Goal: Task Accomplishment & Management: Manage account settings

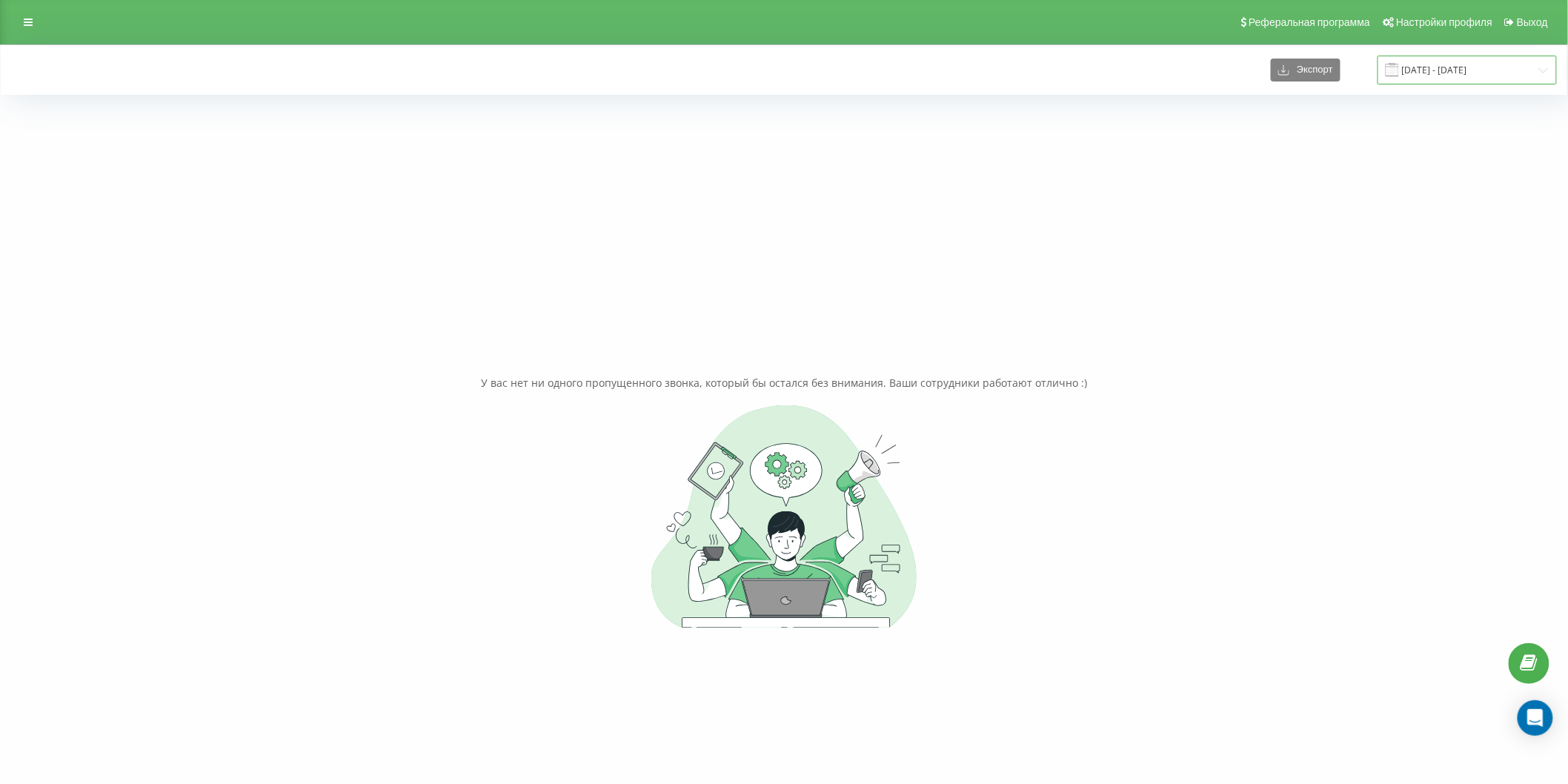
click at [1435, 71] on input "10.06.2024 - 10.06.2024" at bounding box center [1467, 69] width 180 height 29
click at [1536, 154] on span "Next Month" at bounding box center [1531, 160] width 9 height 13
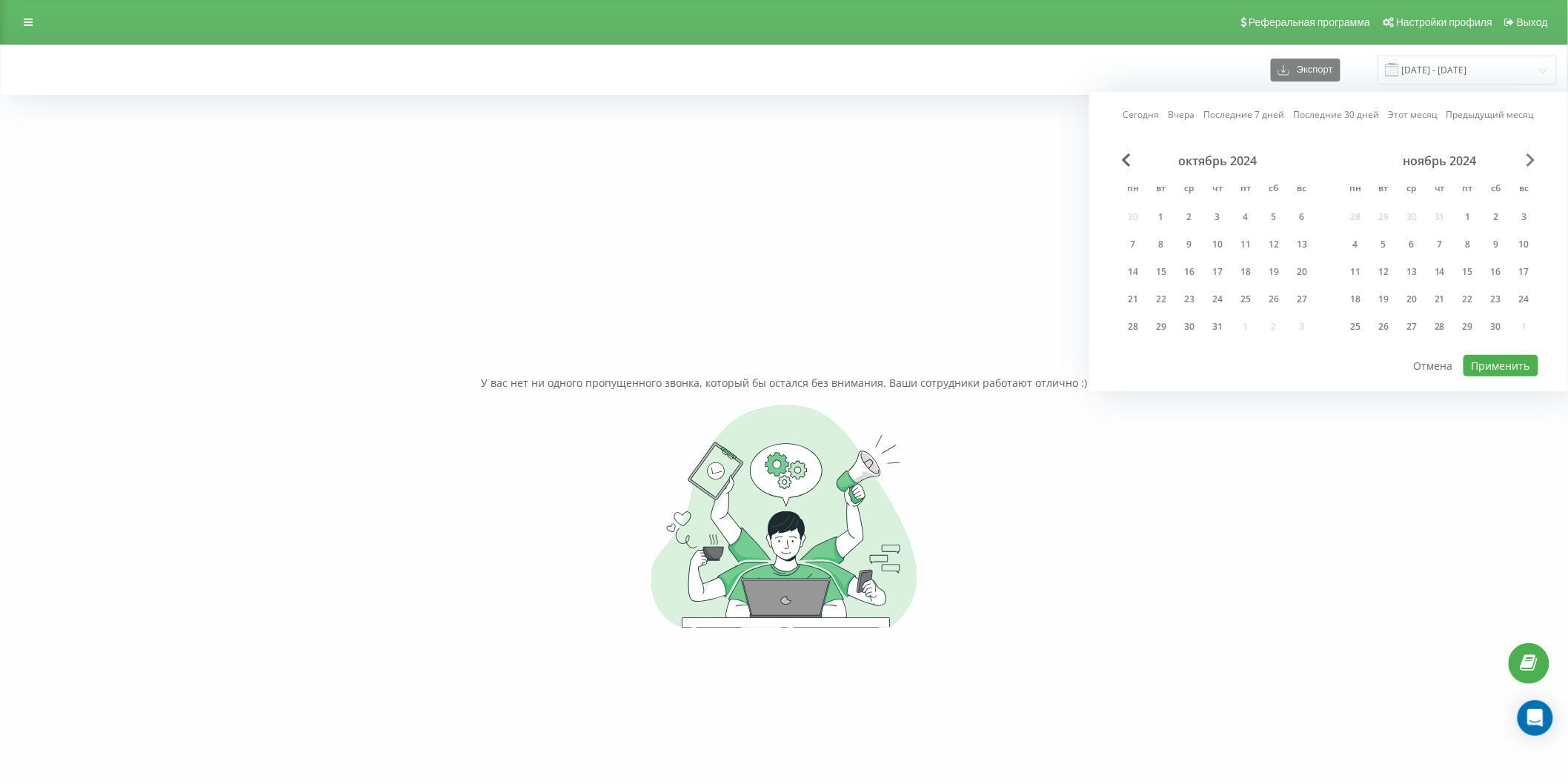
click at [1536, 154] on span "Next Month" at bounding box center [1531, 160] width 9 height 13
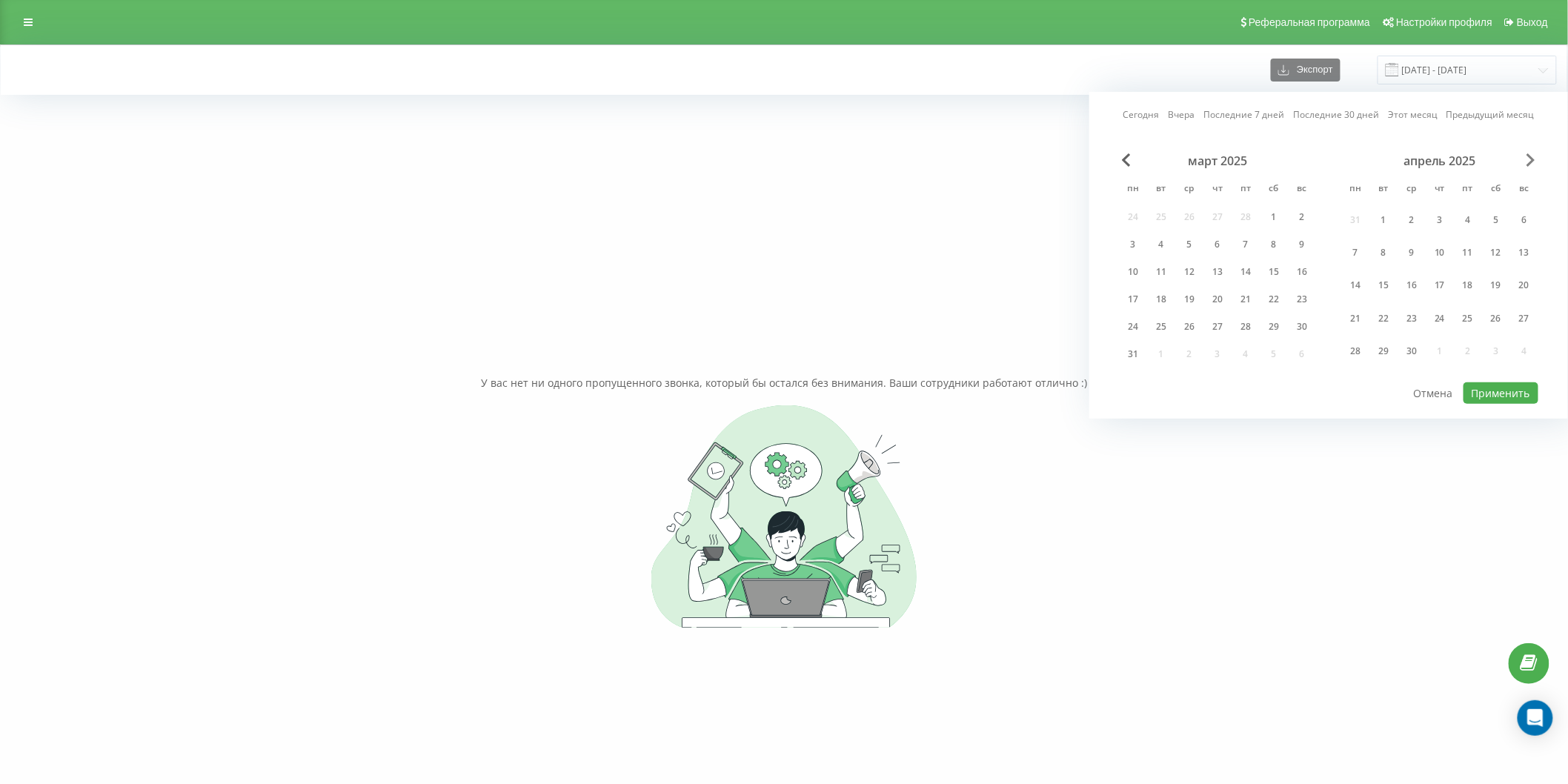
click at [1536, 154] on span "Next Month" at bounding box center [1531, 160] width 9 height 13
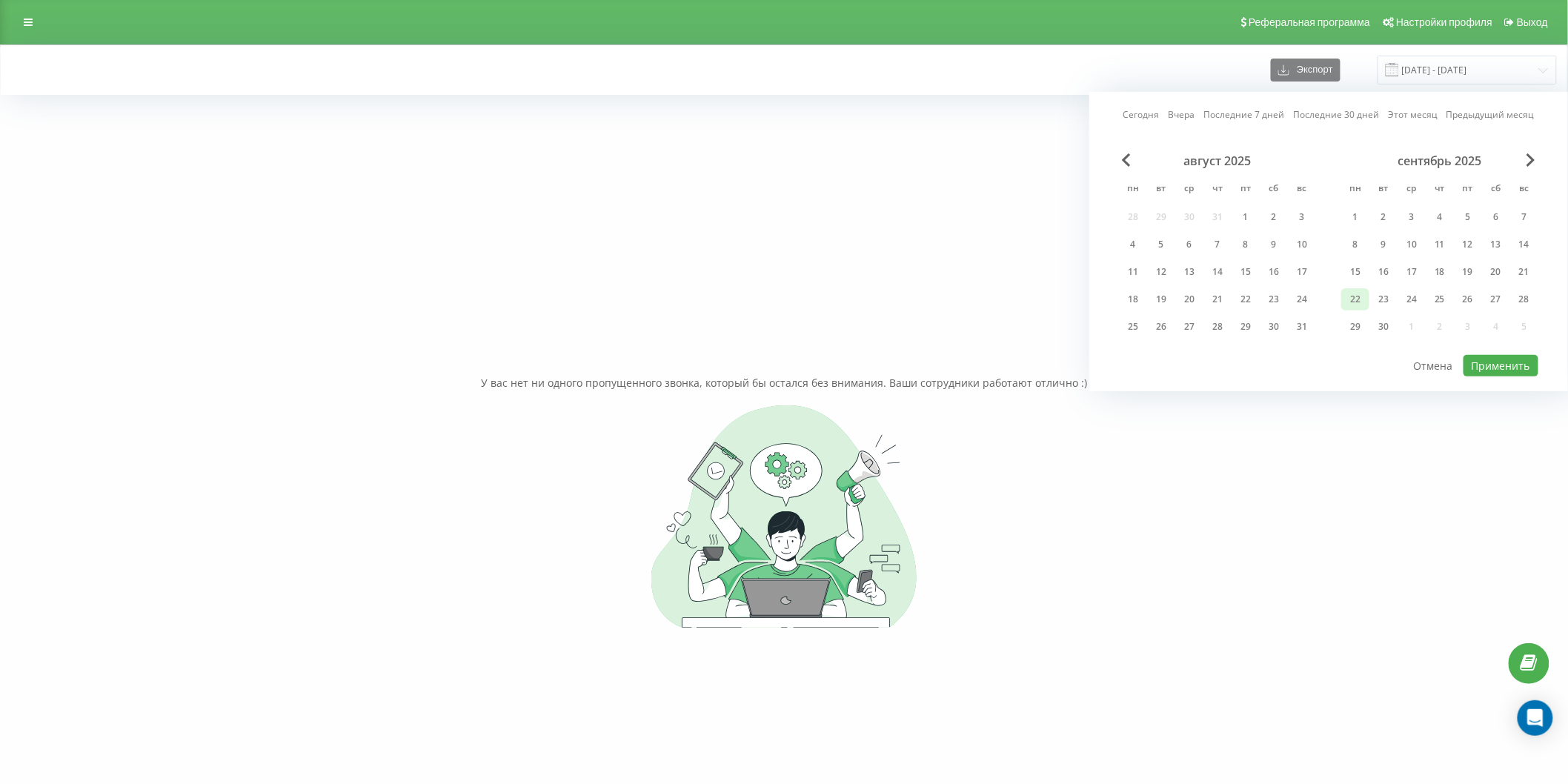
drag, startPoint x: 1351, startPoint y: 291, endPoint x: 1362, endPoint y: 299, distance: 13.6
click at [1354, 292] on div "22" at bounding box center [1355, 299] width 19 height 19
click at [1494, 363] on button "Применить" at bounding box center [1500, 366] width 75 height 21
type input "[DATE] - [DATE]"
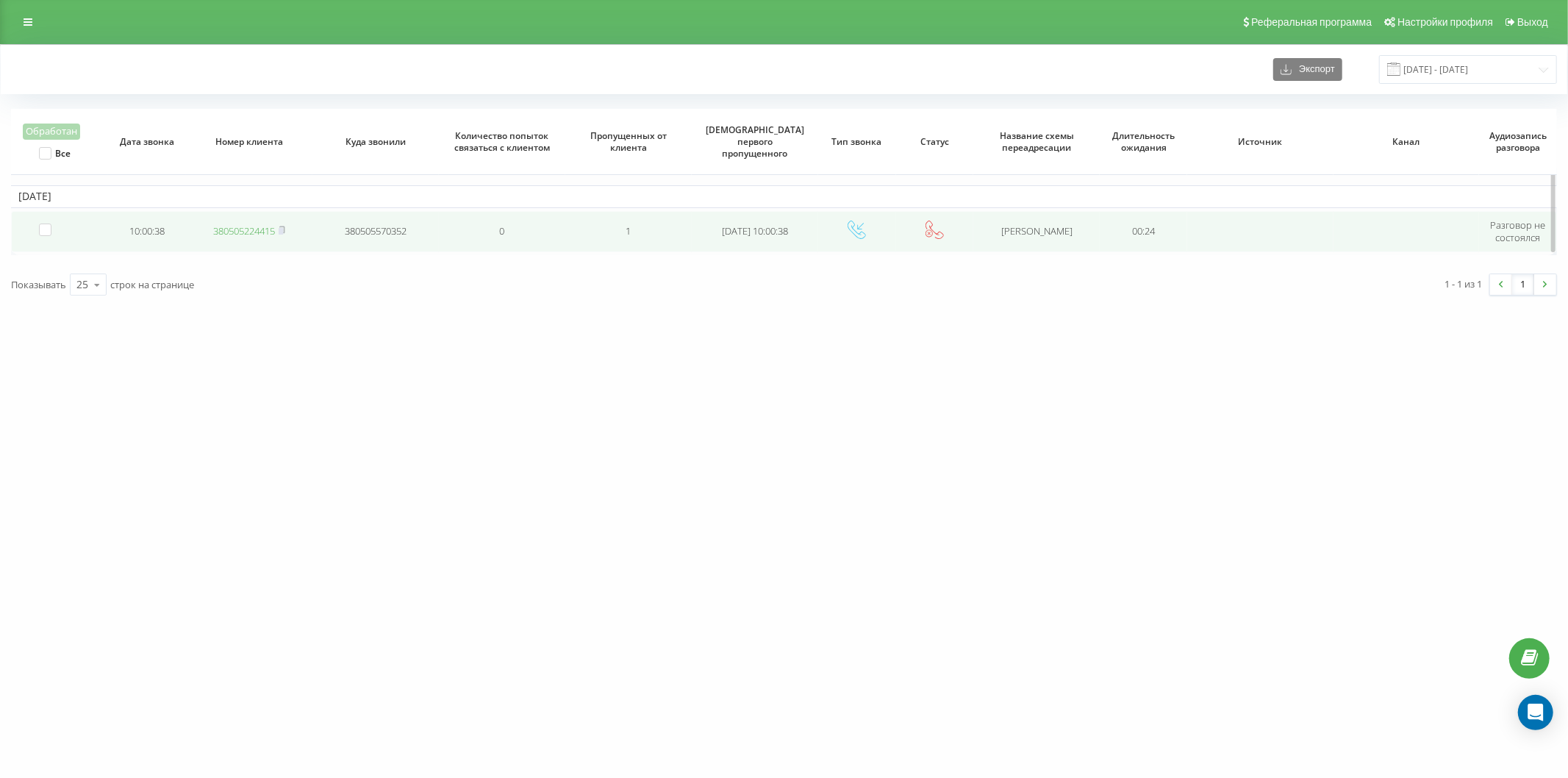
click at [229, 231] on link "380505224415" at bounding box center [243, 231] width 62 height 13
click at [241, 235] on link "380505224415" at bounding box center [243, 231] width 62 height 13
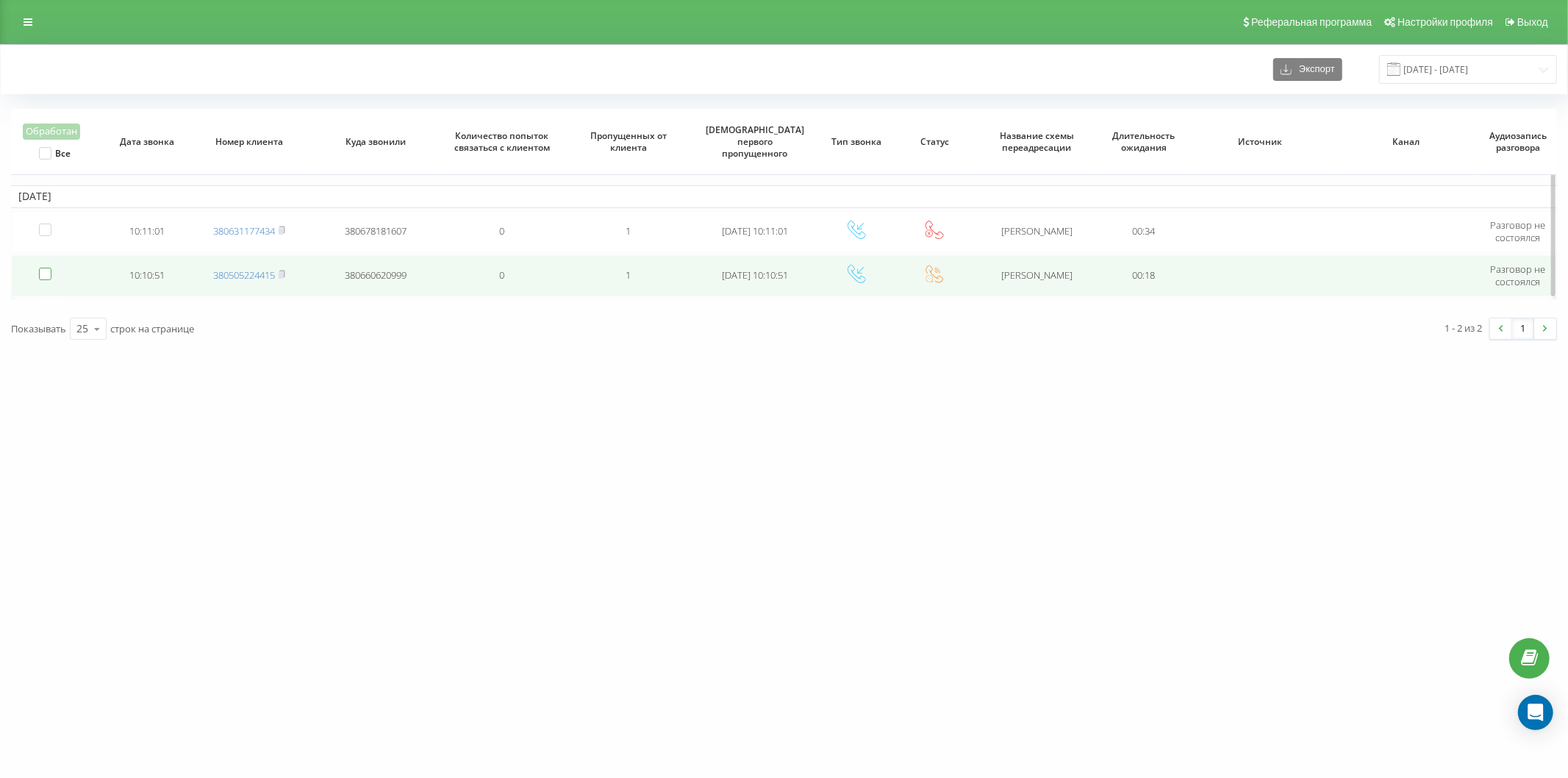
click at [47, 267] on label at bounding box center [45, 267] width 13 height 0
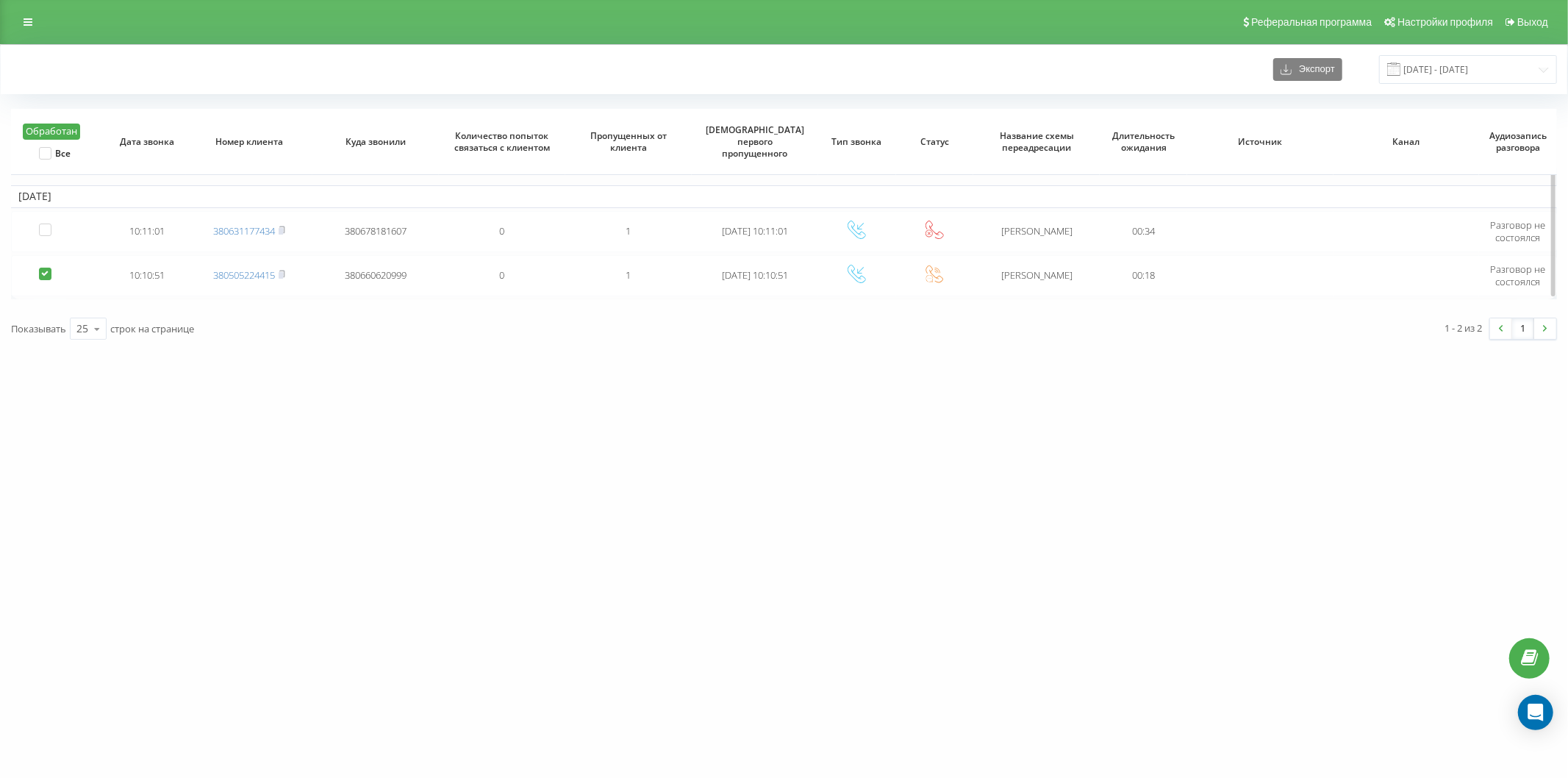
click at [63, 129] on button "Обработан" at bounding box center [51, 132] width 57 height 17
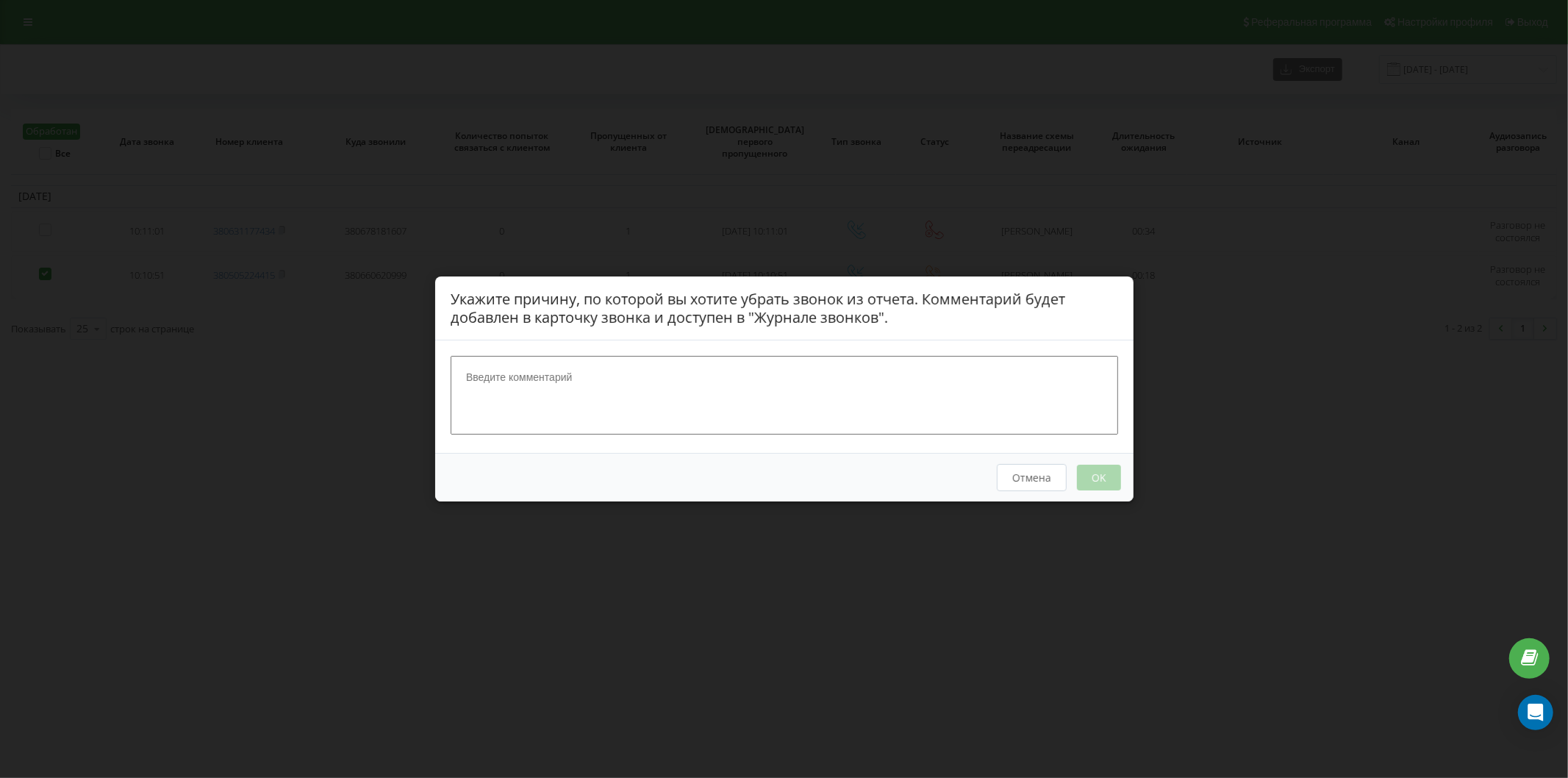
click at [596, 415] on textarea at bounding box center [784, 395] width 667 height 78
type textarea "+"
click at [1112, 470] on button "OK" at bounding box center [1098, 478] width 44 height 26
click at [1108, 477] on button "OK" at bounding box center [1098, 478] width 44 height 26
click at [1093, 480] on button "OK" at bounding box center [1098, 478] width 44 height 26
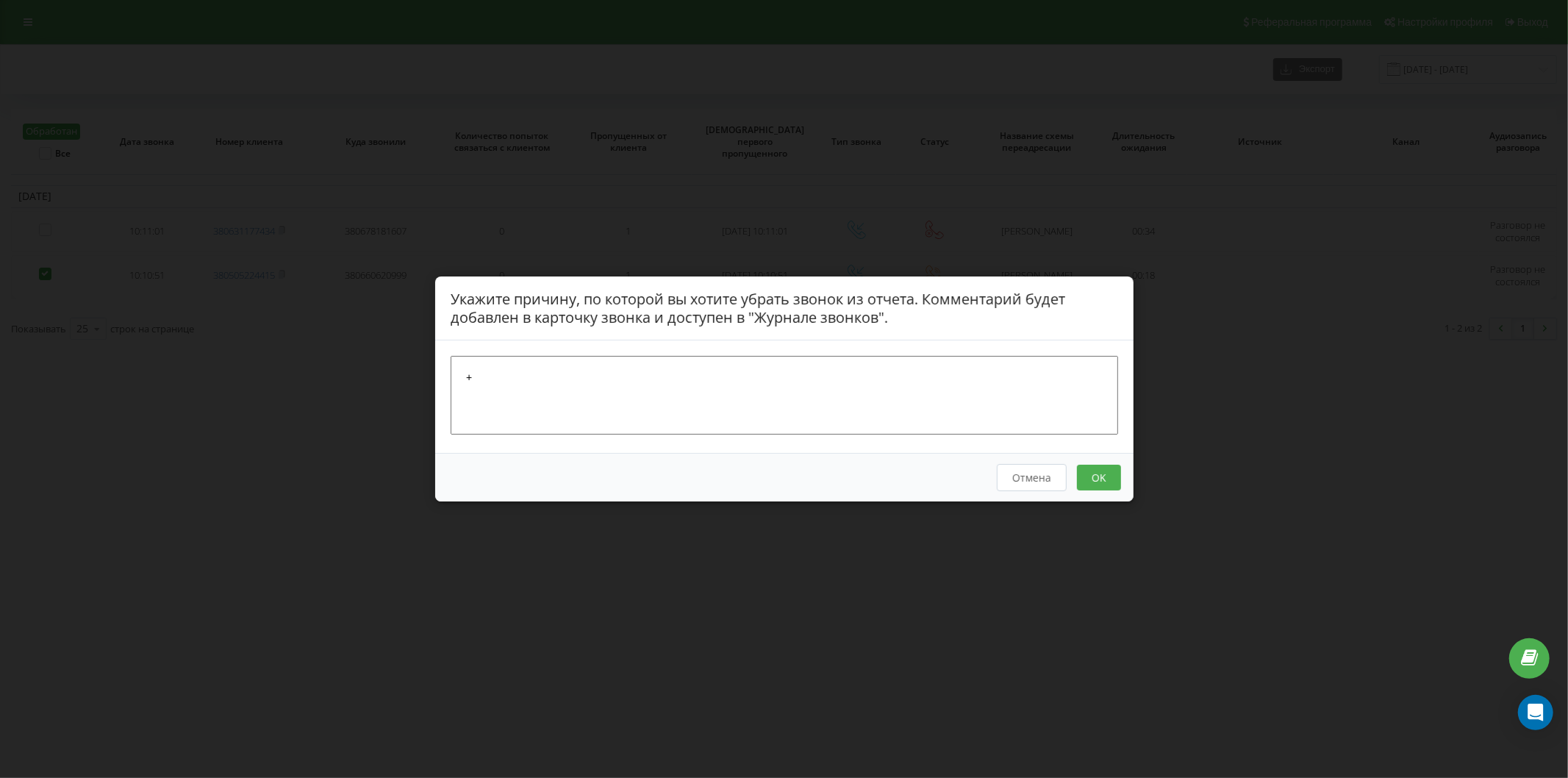
click at [1011, 484] on button "Отмена" at bounding box center [1031, 478] width 70 height 28
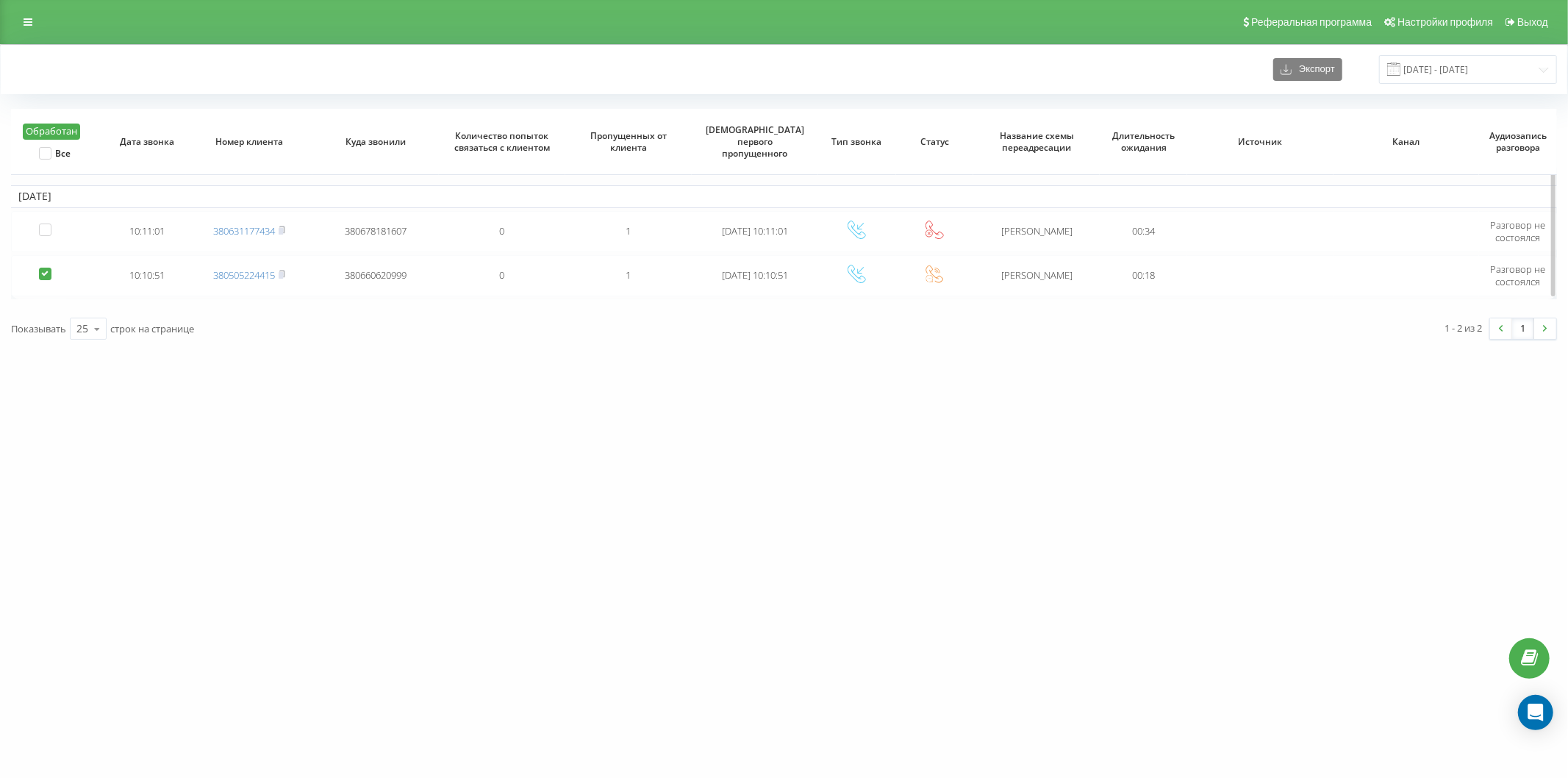
click at [64, 134] on button "Обработан" at bounding box center [51, 132] width 57 height 17
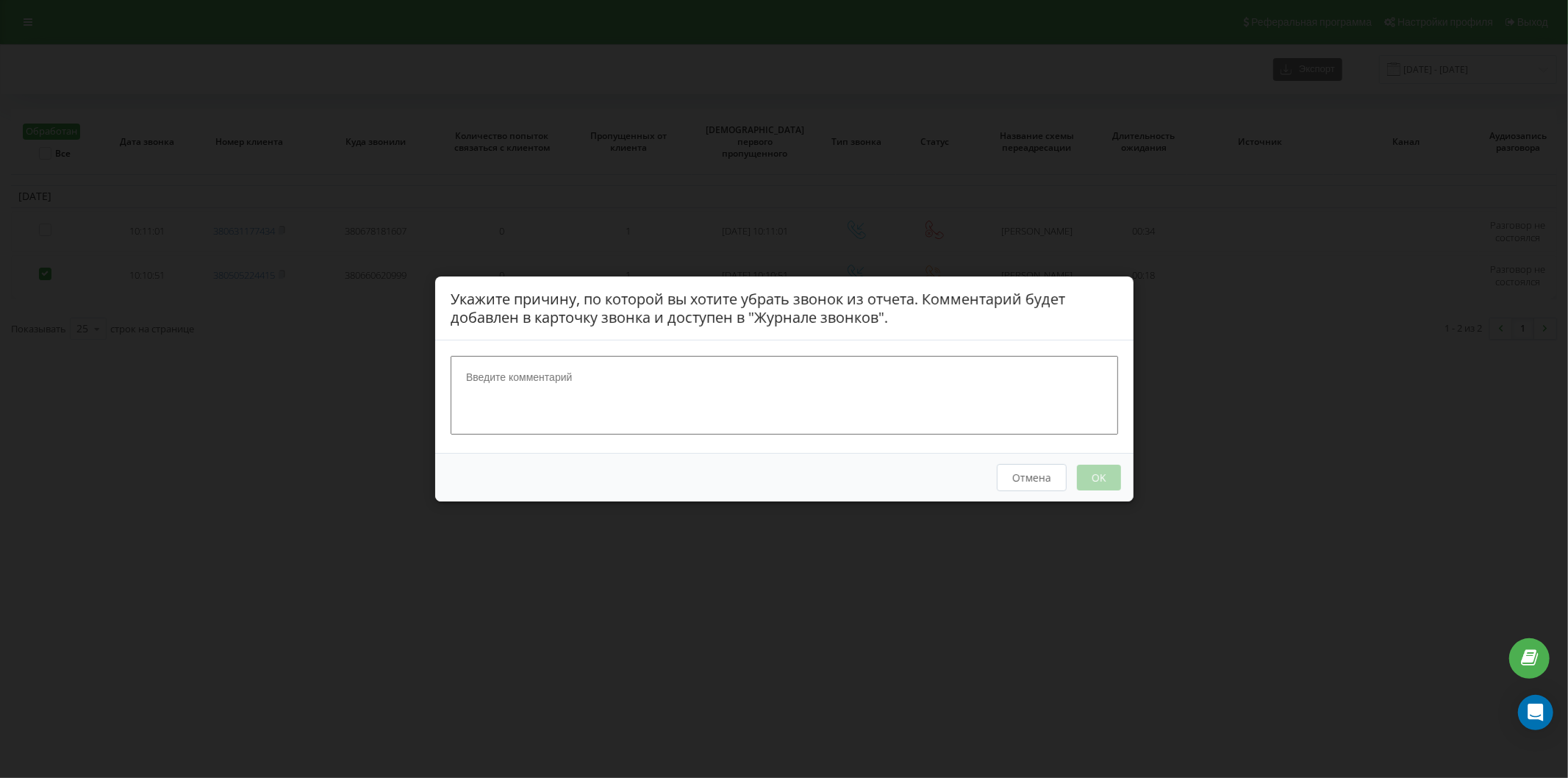
drag, startPoint x: 612, startPoint y: 409, endPoint x: 607, endPoint y: 402, distance: 8.6
click at [611, 408] on textarea at bounding box center [784, 395] width 667 height 78
type textarea "+"
click at [1091, 475] on button "OK" at bounding box center [1098, 478] width 44 height 26
click at [1092, 476] on button "OK" at bounding box center [1098, 478] width 44 height 26
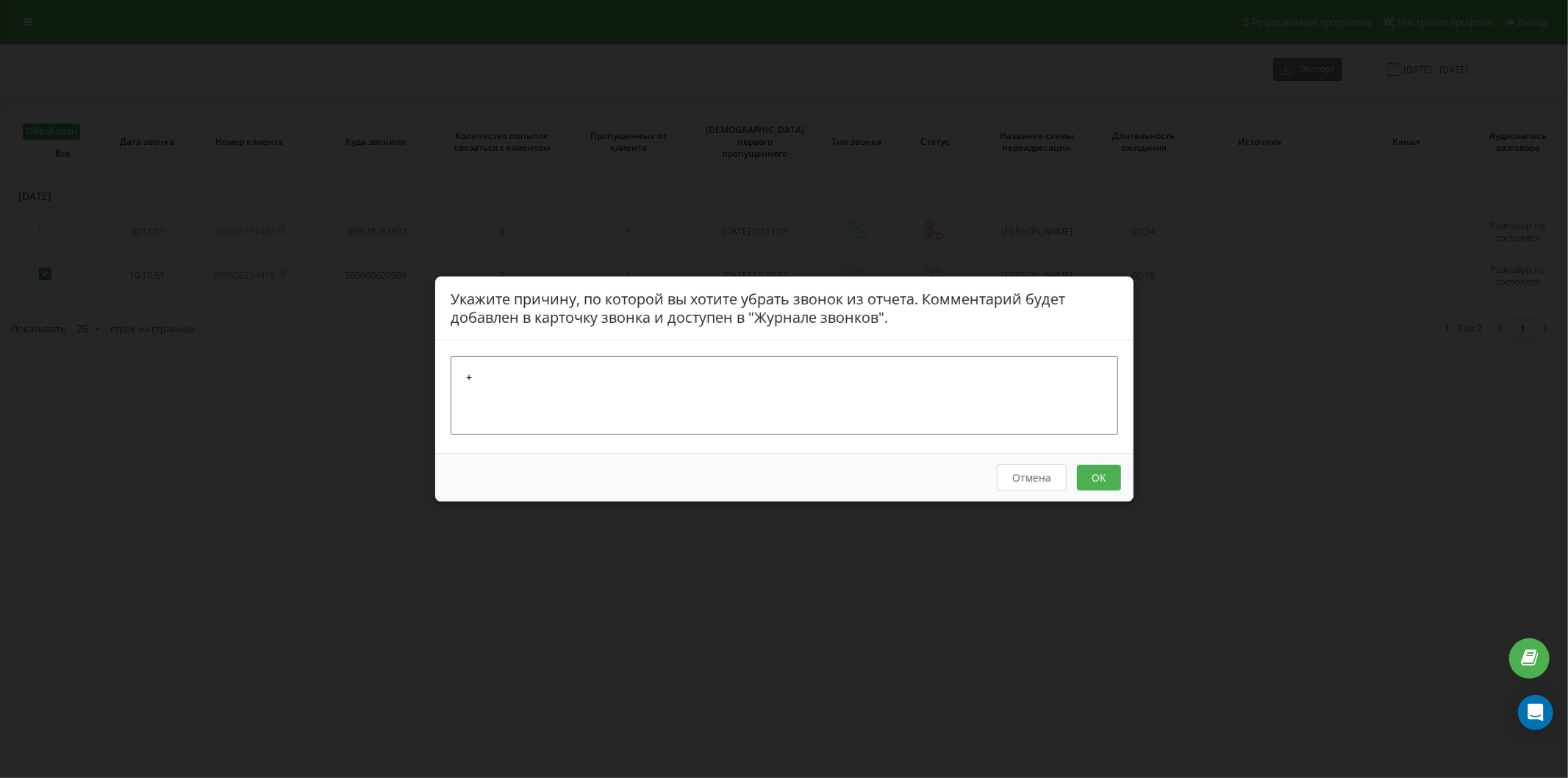
click at [1046, 474] on button "Отмена" at bounding box center [1031, 478] width 70 height 28
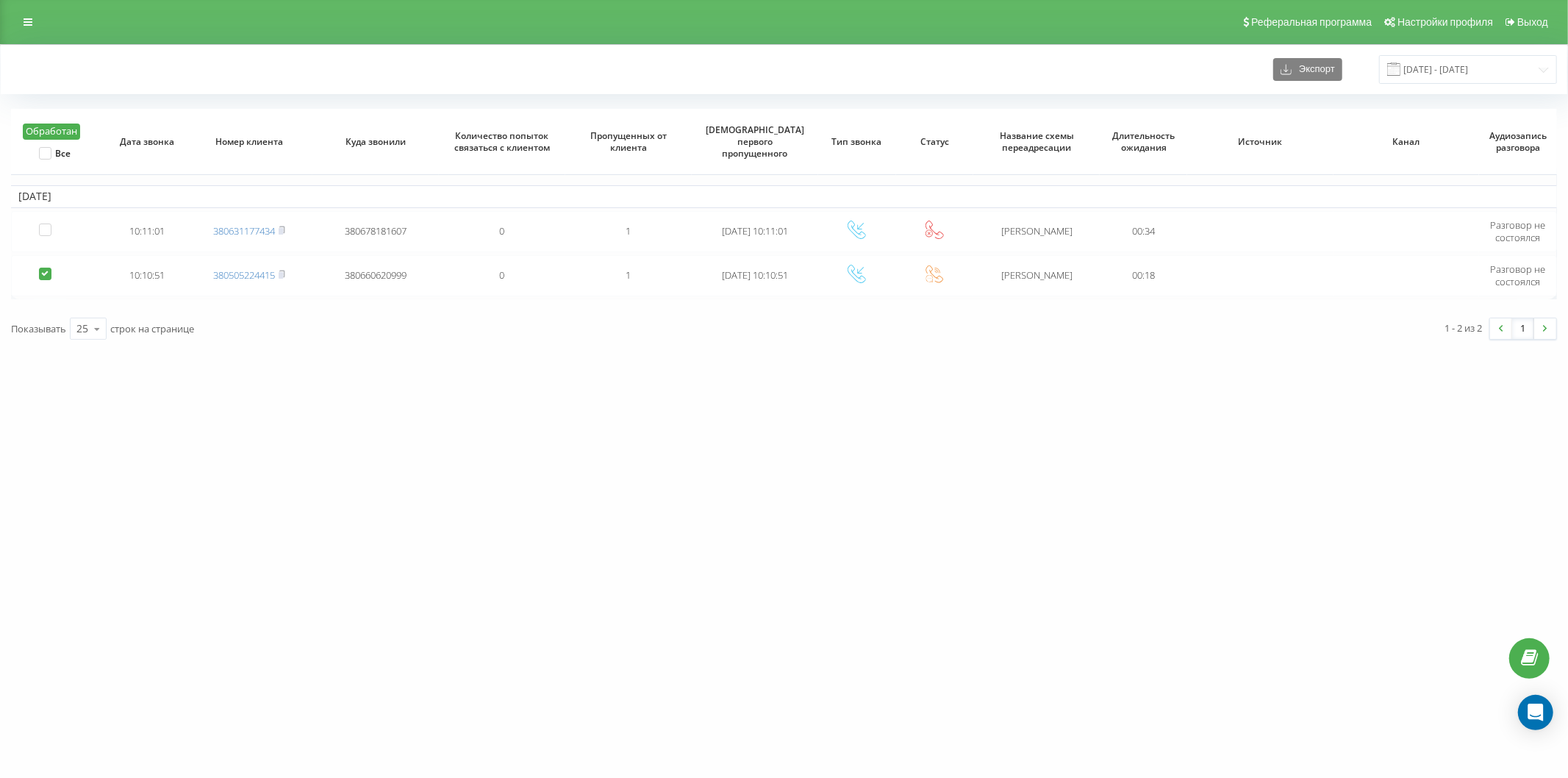
click at [380, 457] on div "ogun-grup.com.ua Проекты ogun-grup.com.ua Центр обращений Журнал звонков Журнал…" at bounding box center [784, 389] width 1568 height 778
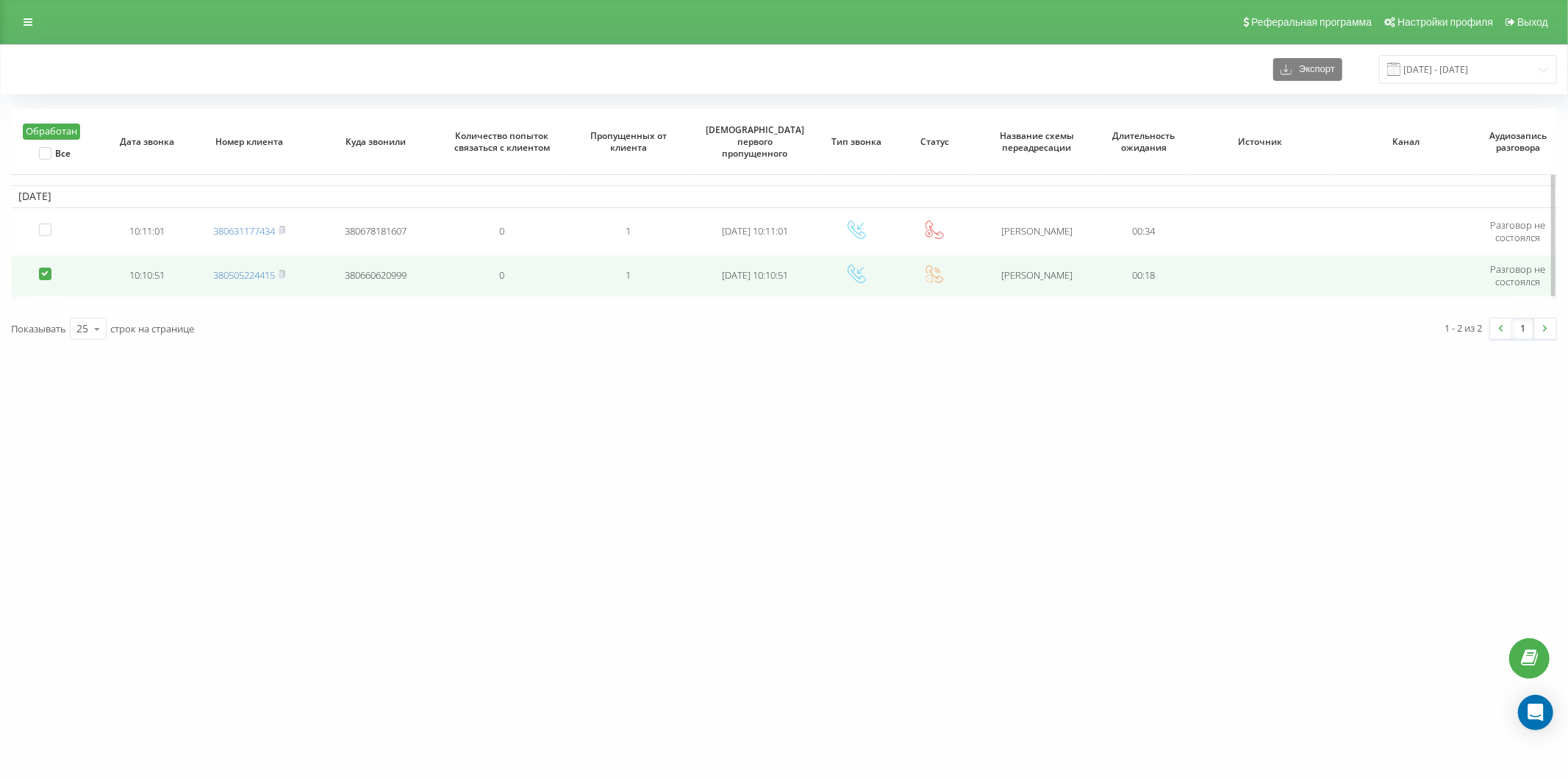
click at [40, 267] on label at bounding box center [45, 267] width 13 height 0
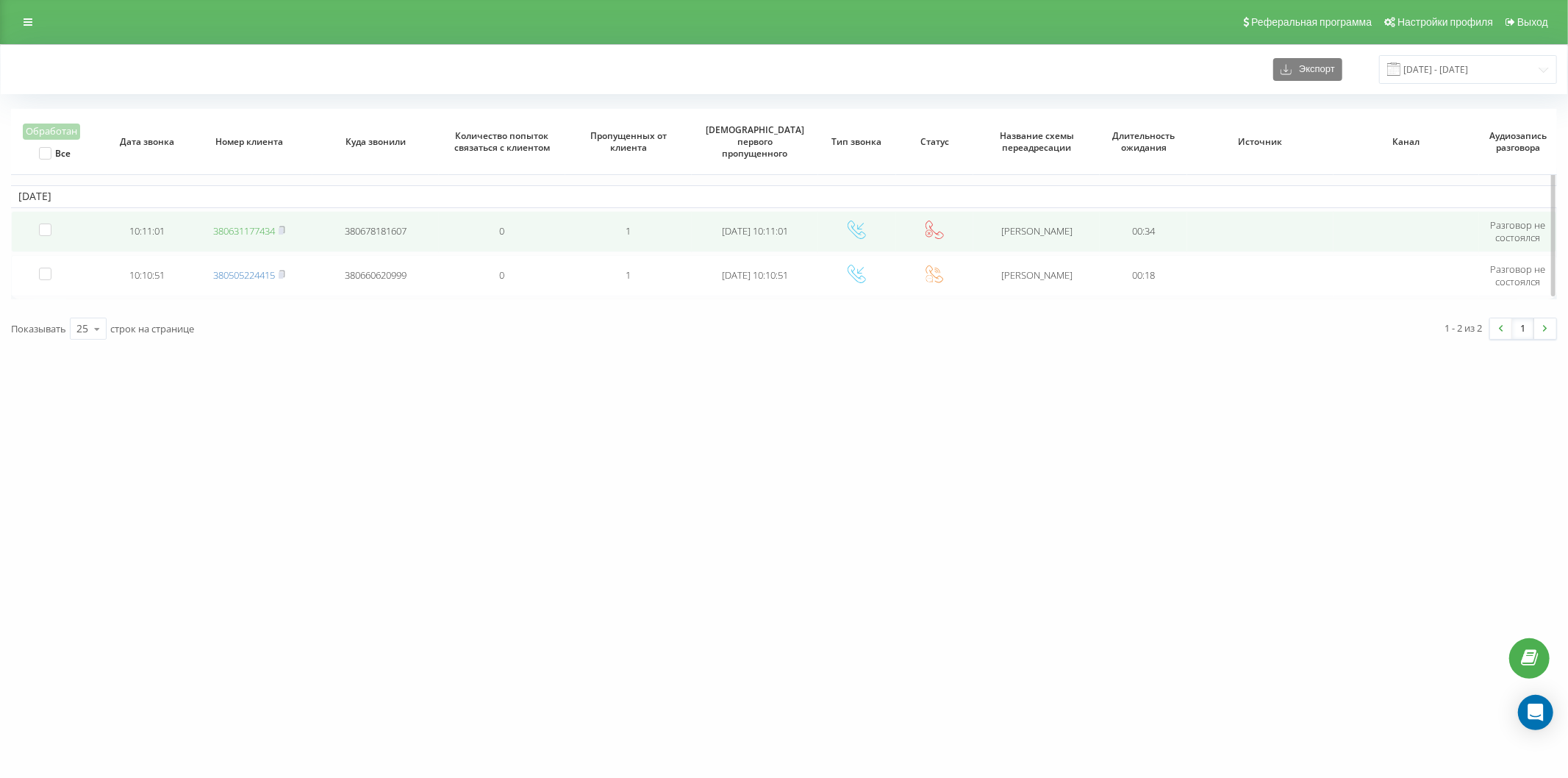
click at [223, 228] on link "380631177434" at bounding box center [243, 231] width 62 height 13
click at [236, 232] on link "380631177434" at bounding box center [243, 231] width 62 height 13
click at [239, 231] on link "380663939397" at bounding box center [243, 231] width 62 height 13
